Goal: Find specific page/section: Find specific page/section

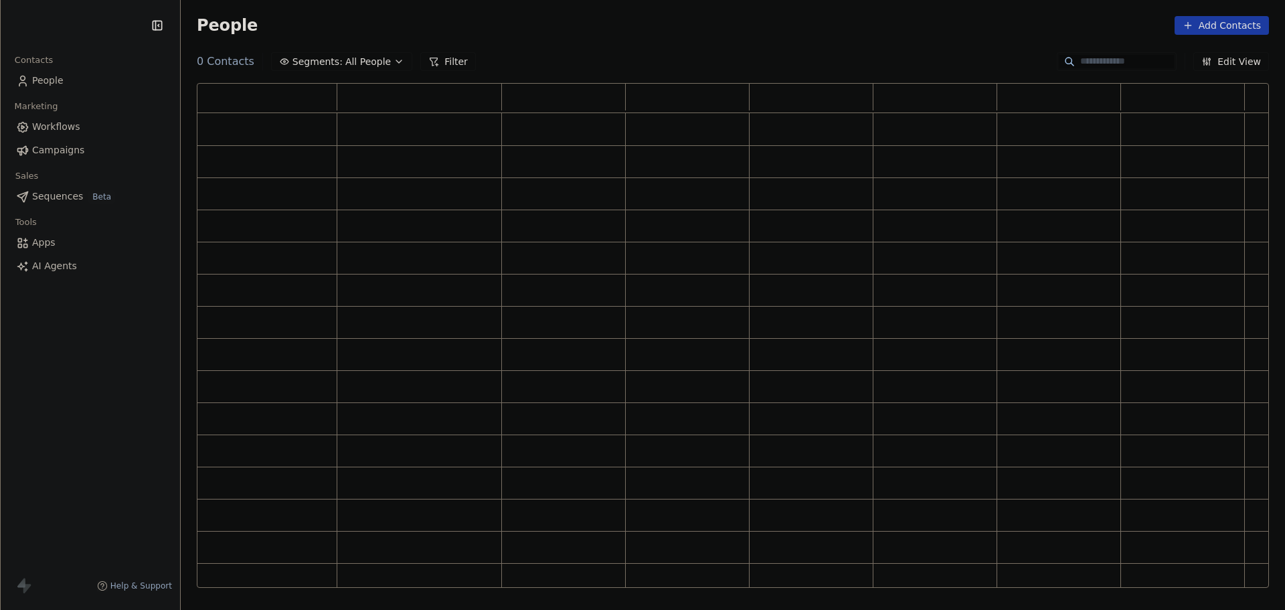
scroll to position [494, 1062]
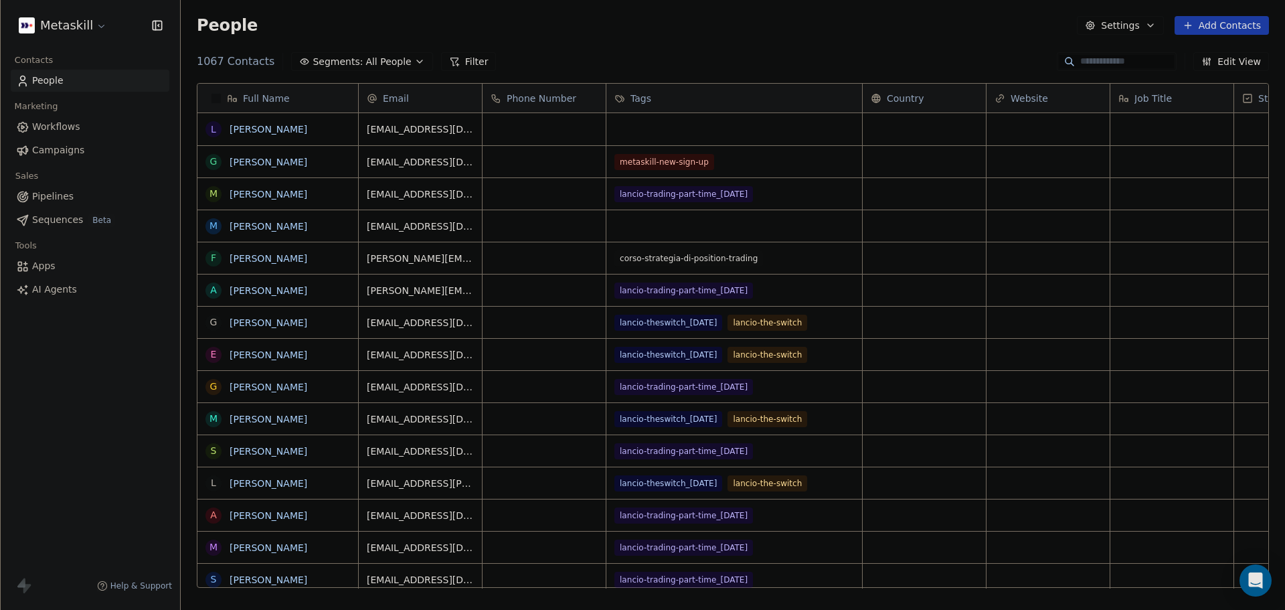
scroll to position [526, 1094]
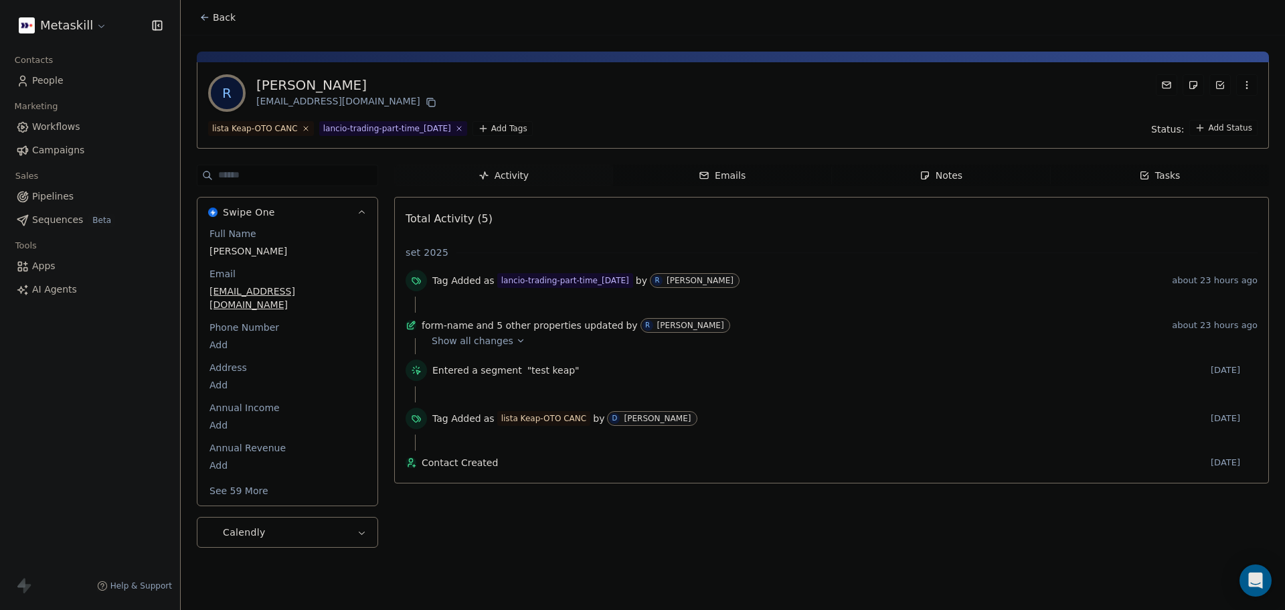
click at [244, 480] on button "See 59 More" at bounding box center [238, 490] width 75 height 24
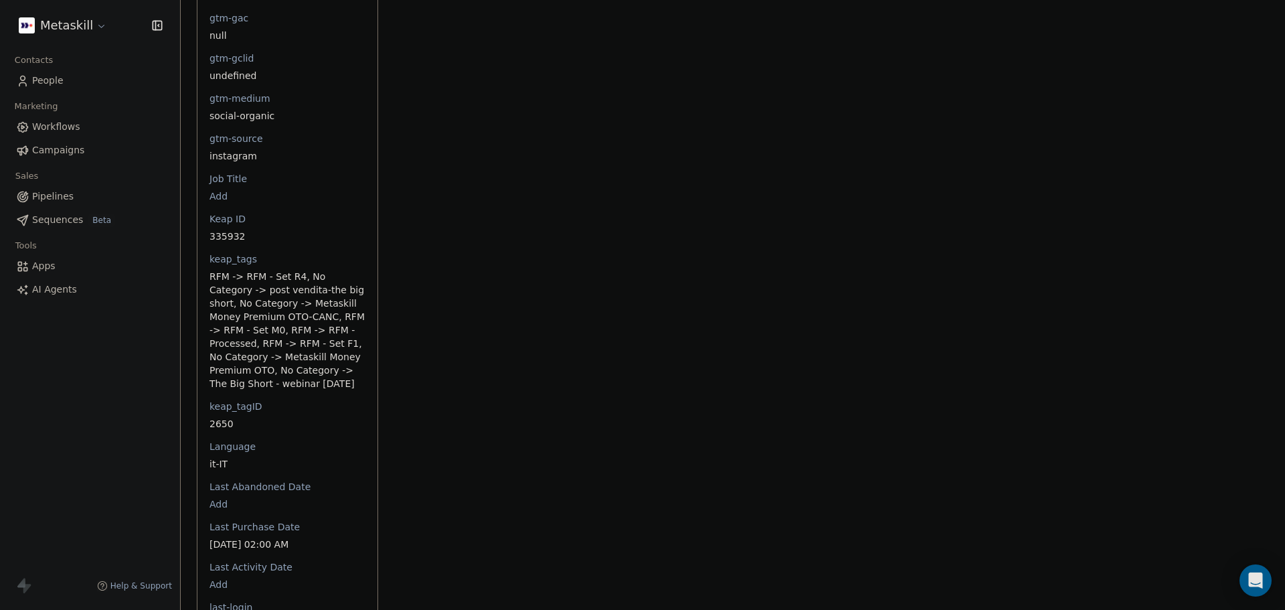
scroll to position [1271, 0]
